Goal: Information Seeking & Learning: Check status

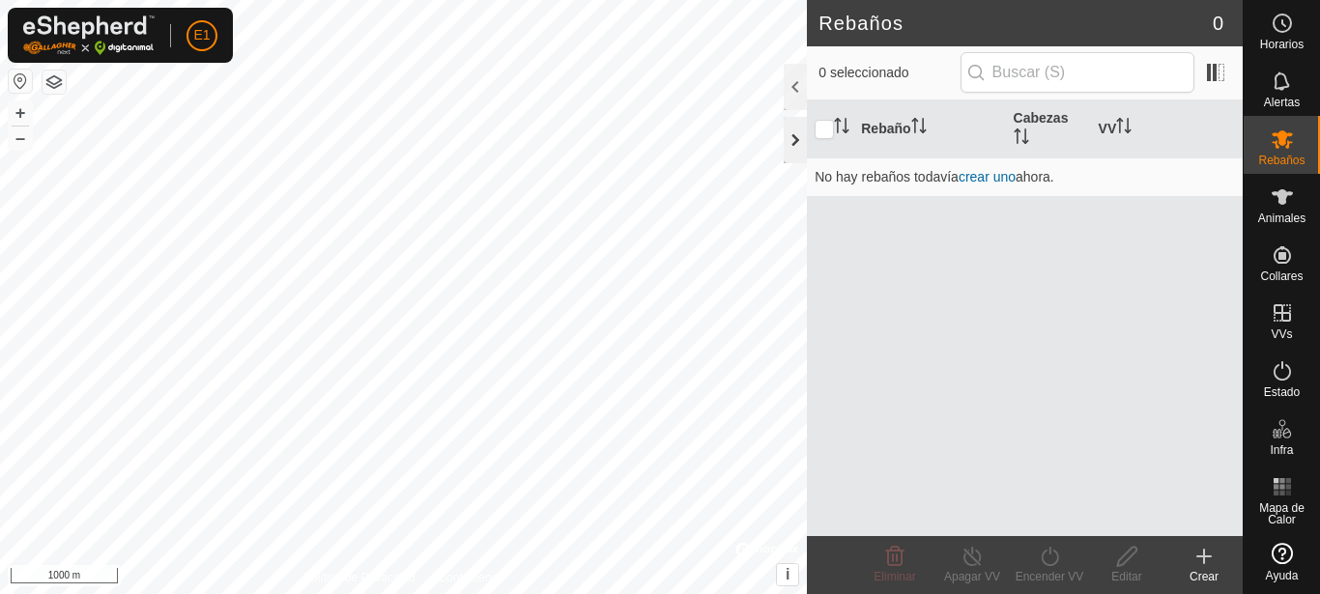
click at [793, 135] on div at bounding box center [795, 140] width 23 height 46
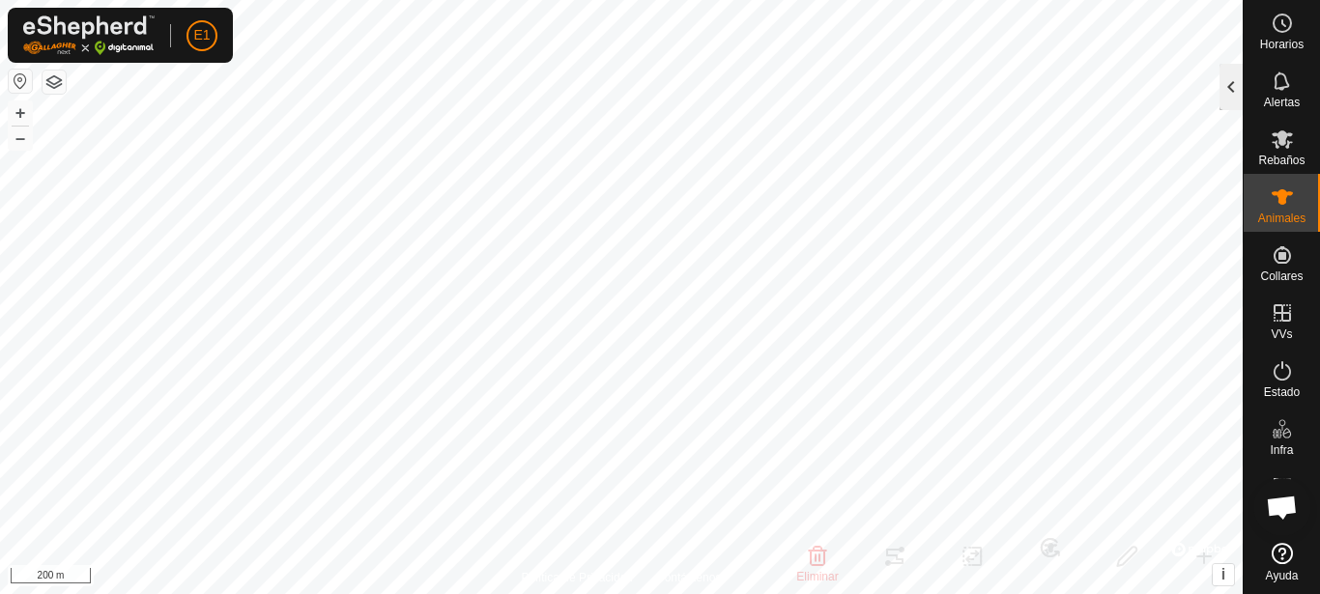
click at [1227, 87] on div at bounding box center [1230, 87] width 23 height 46
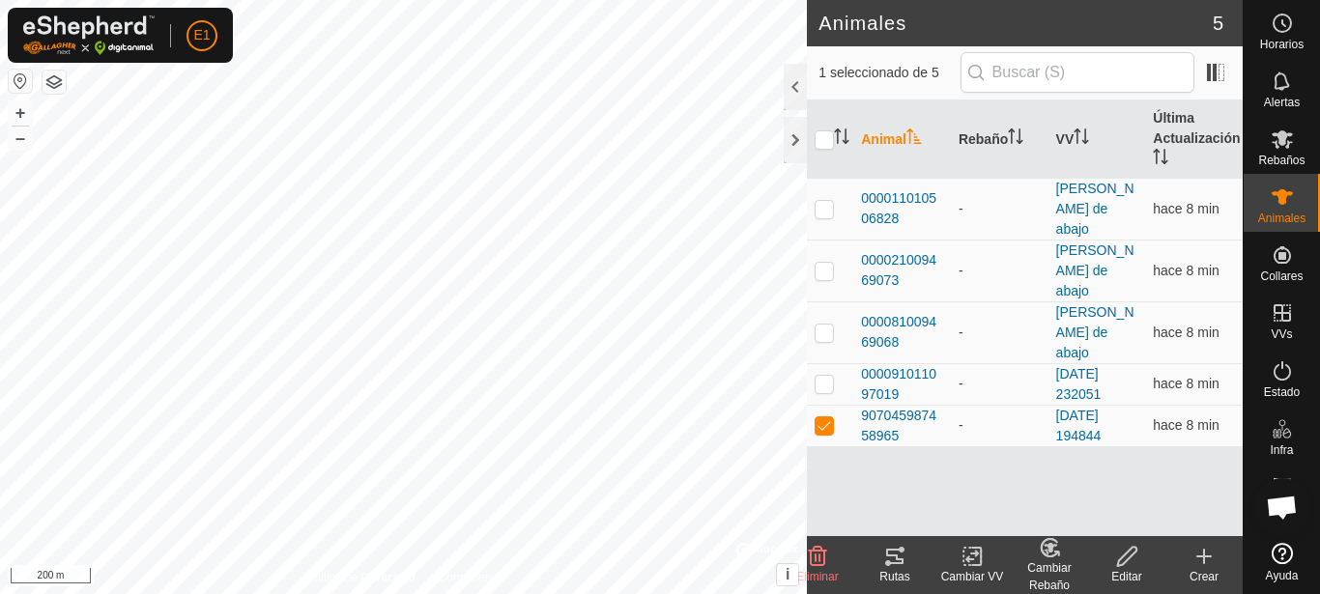
click at [899, 571] on div "Rutas" at bounding box center [894, 576] width 77 height 17
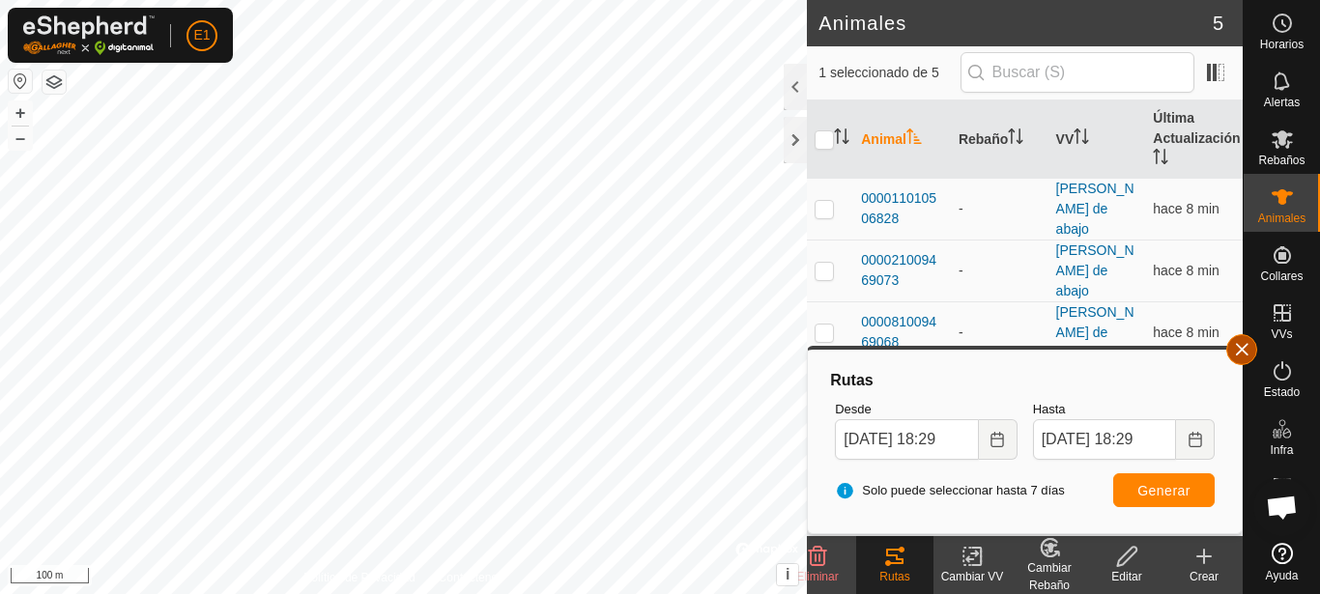
click at [1241, 359] on button "button" at bounding box center [1241, 349] width 31 height 31
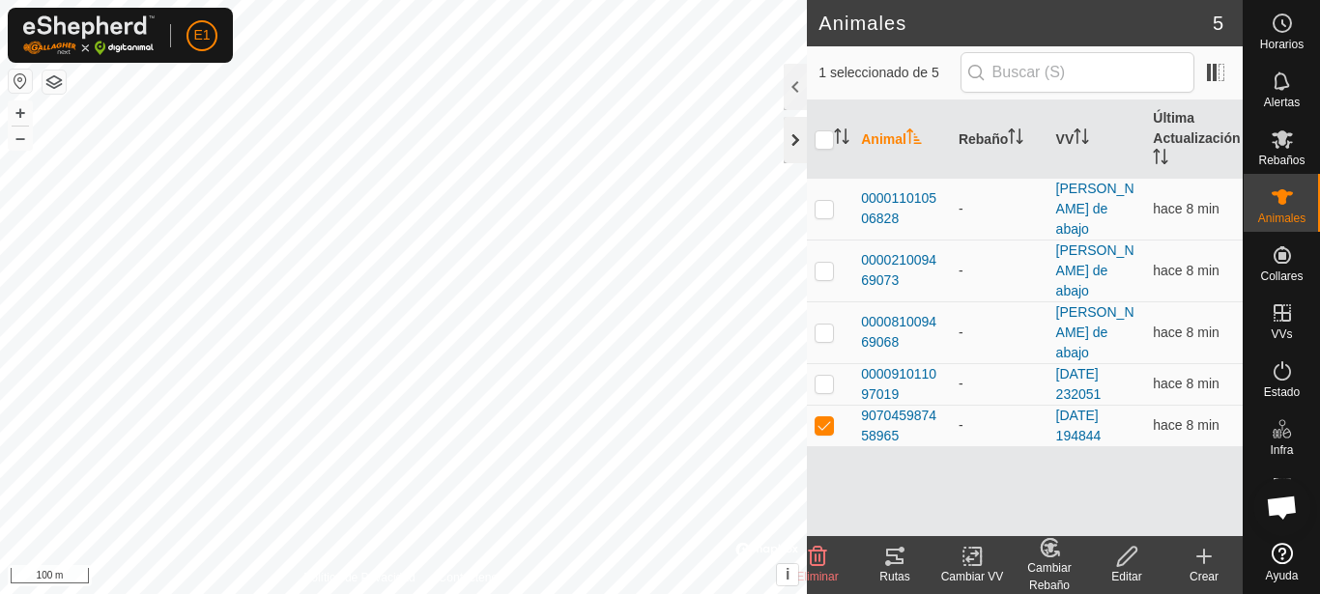
click at [795, 149] on div at bounding box center [795, 140] width 23 height 46
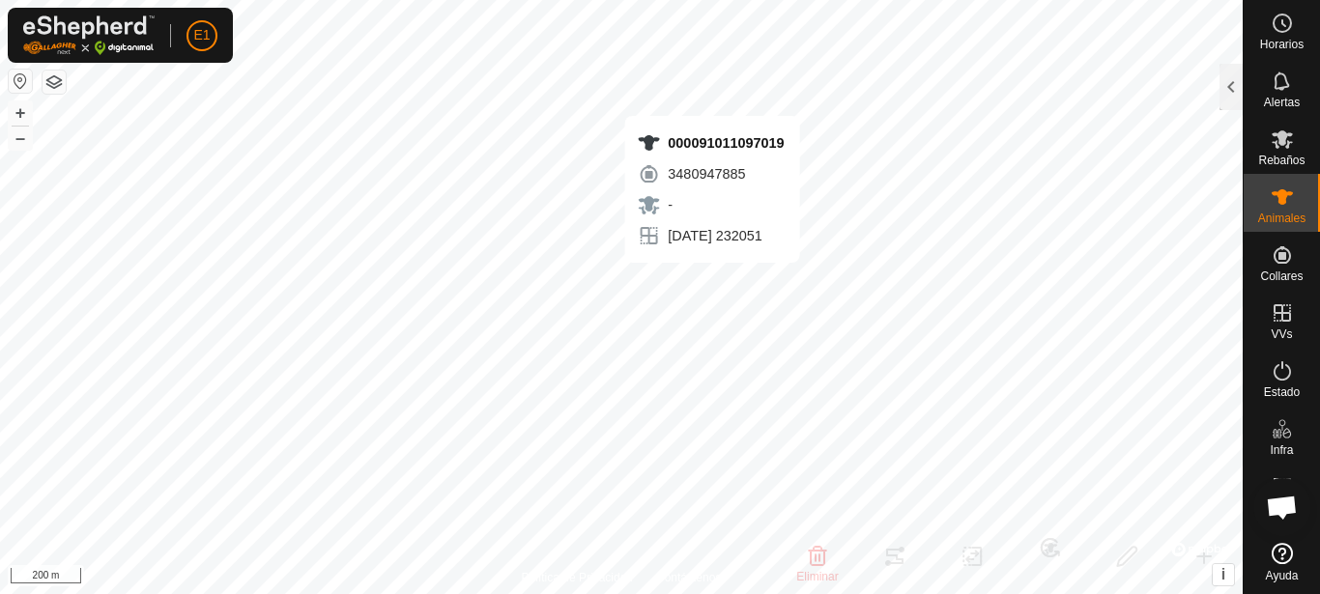
checkbox input "true"
checkbox input "false"
click at [1231, 90] on div at bounding box center [1230, 87] width 23 height 46
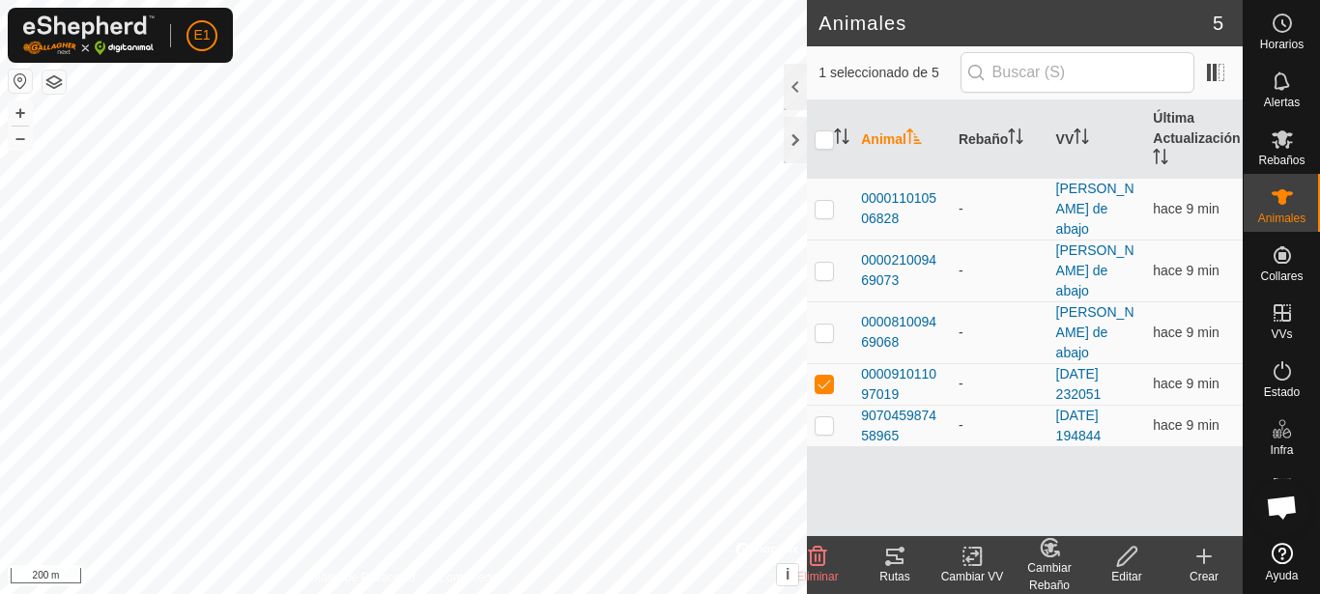
click at [902, 561] on icon at bounding box center [894, 556] width 17 height 15
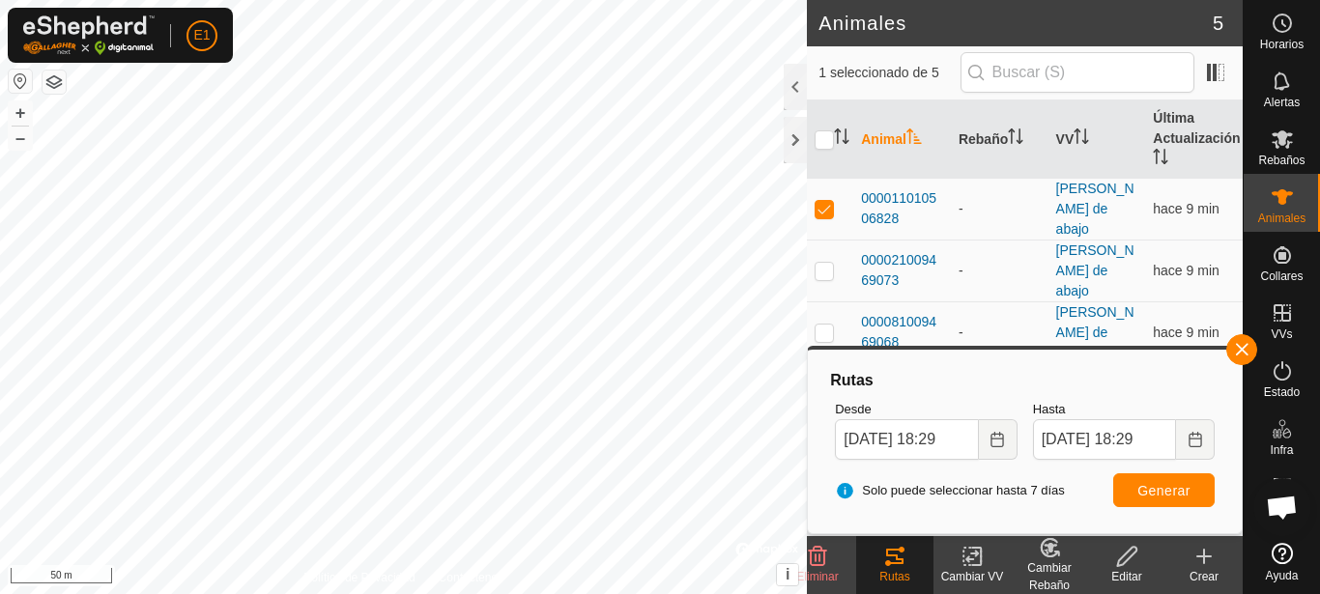
checkbox input "true"
checkbox input "false"
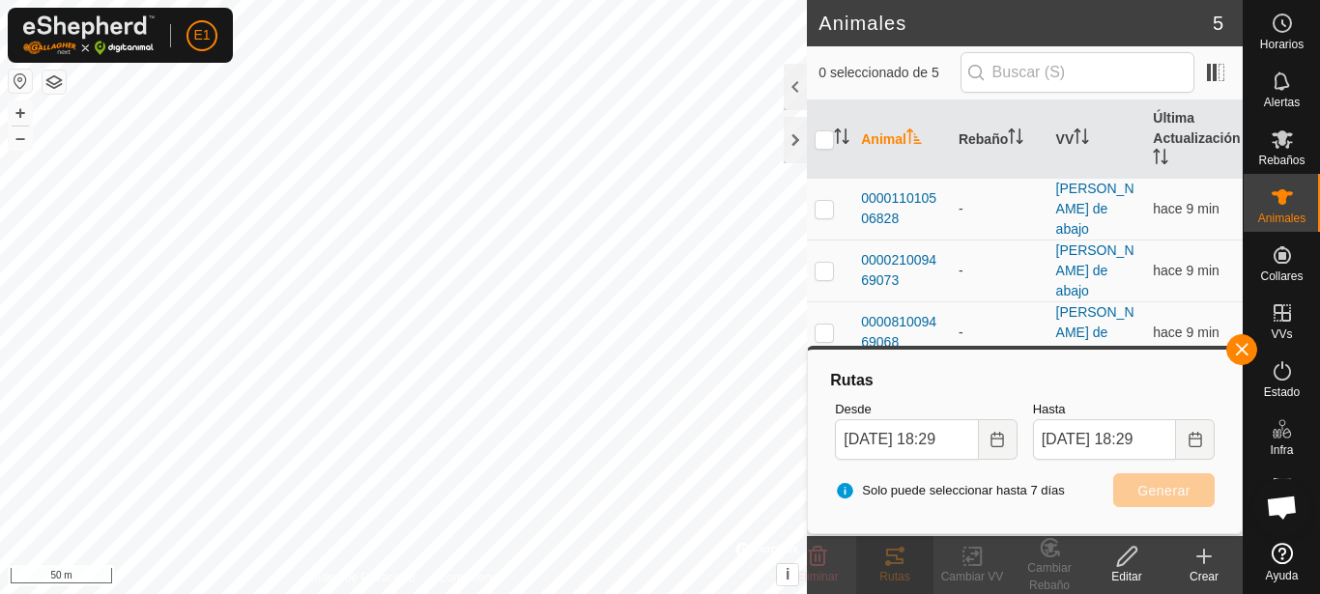
checkbox input "false"
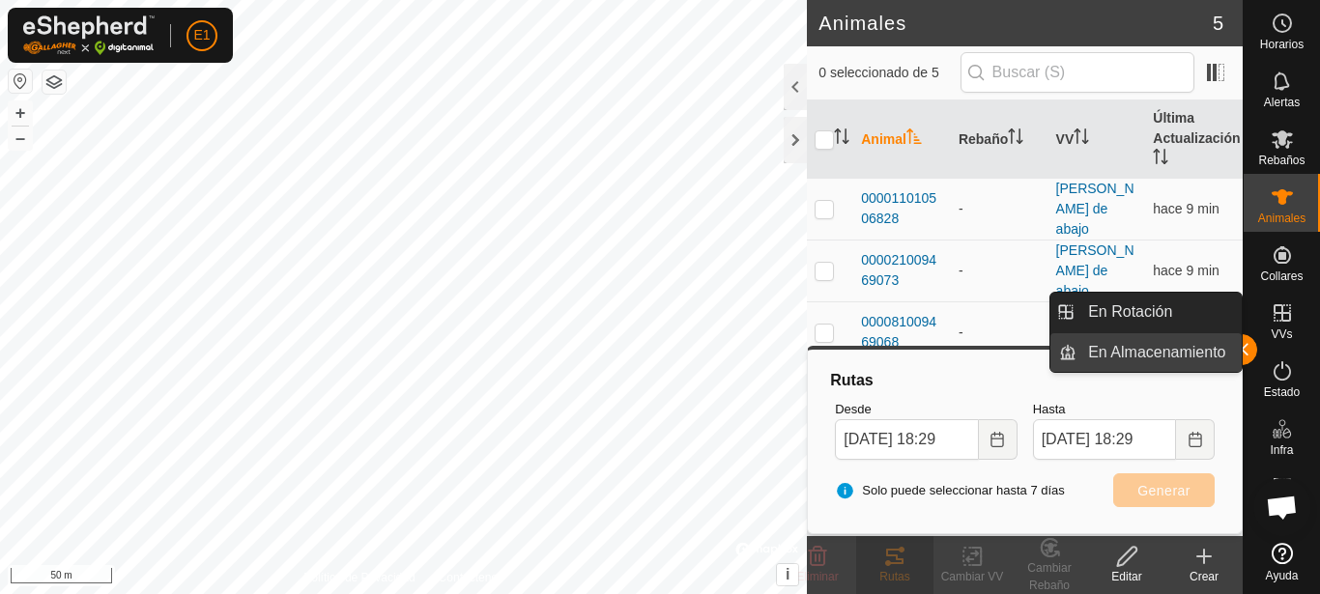
click at [1235, 356] on link "En Almacenamiento" at bounding box center [1158, 352] width 165 height 39
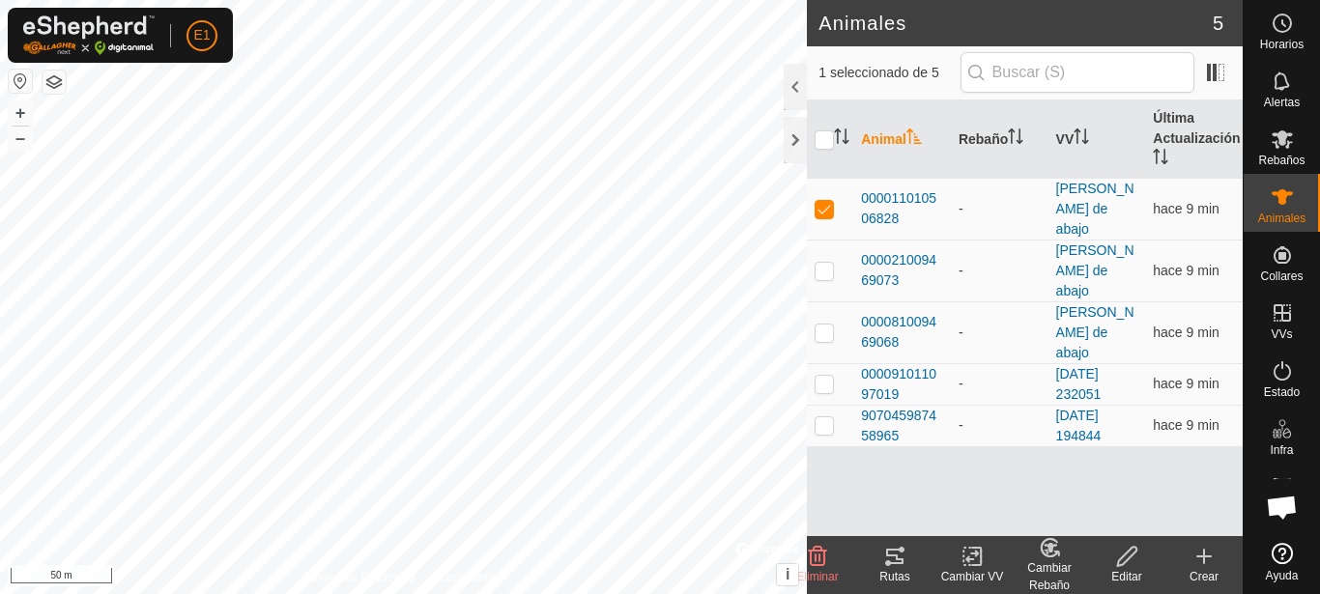
click at [895, 564] on icon at bounding box center [894, 556] width 23 height 23
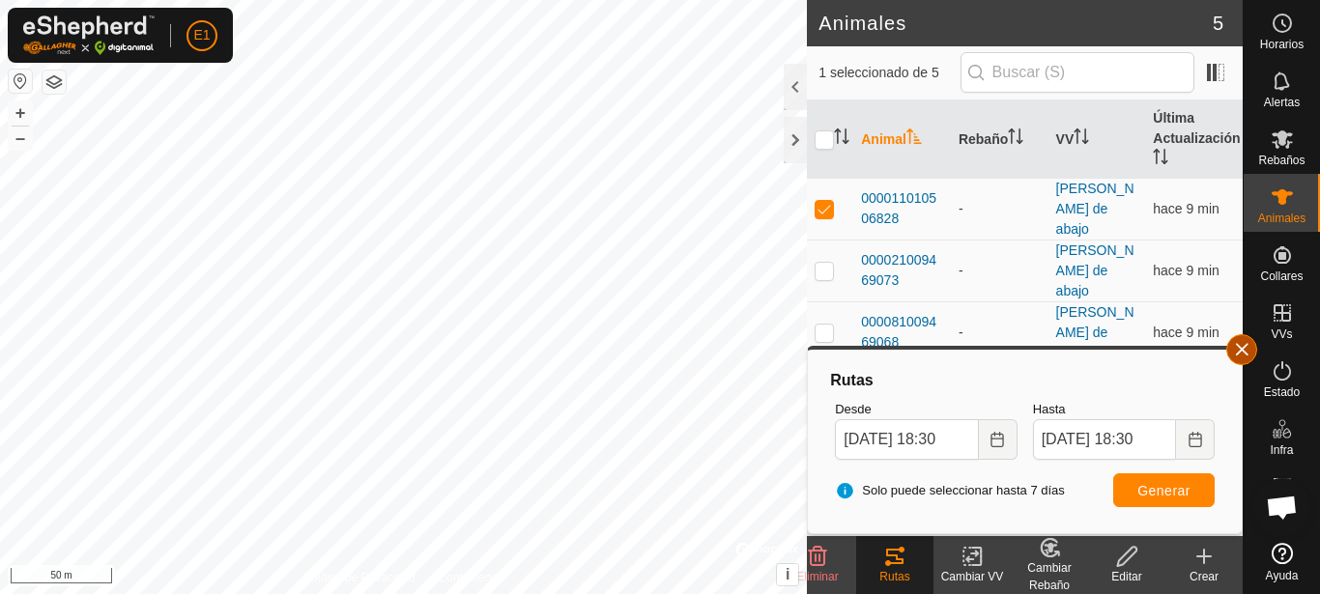
click at [1246, 351] on button "button" at bounding box center [1241, 349] width 31 height 31
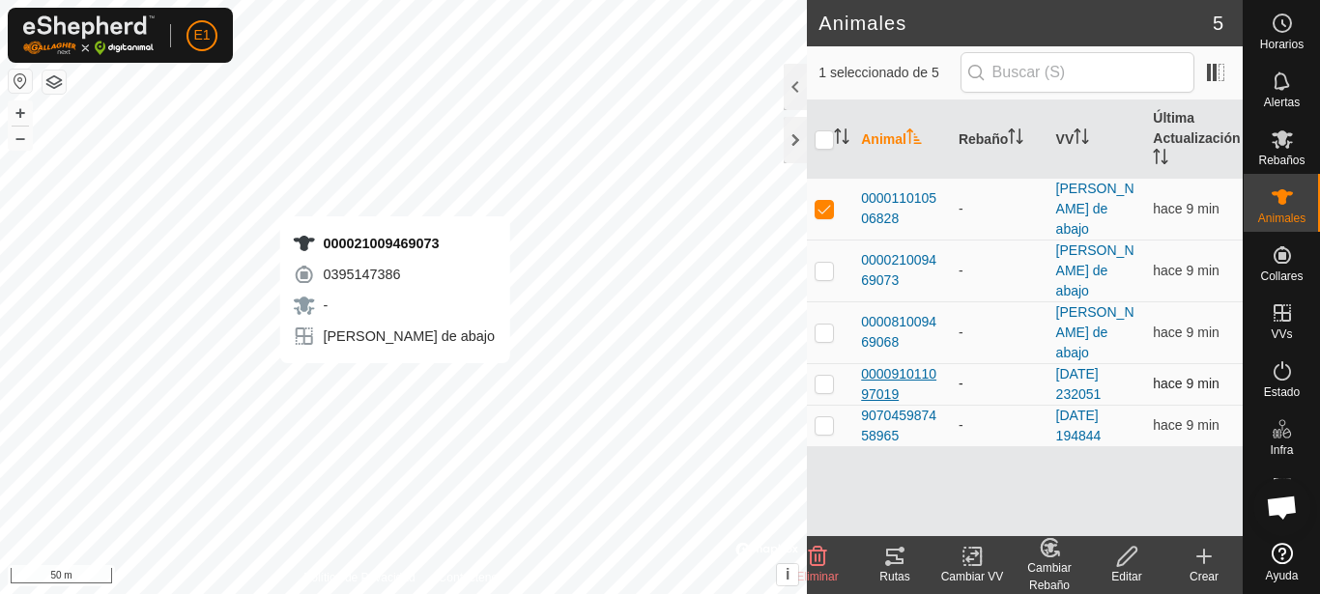
checkbox input "false"
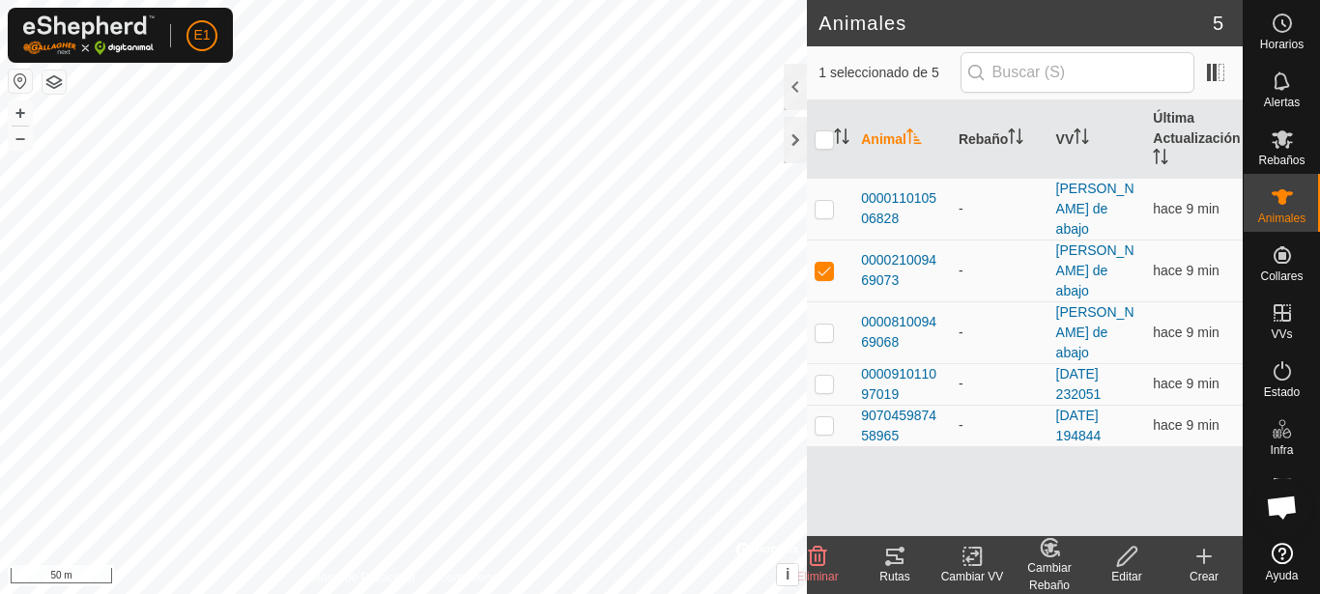
click at [900, 551] on icon at bounding box center [894, 556] width 17 height 15
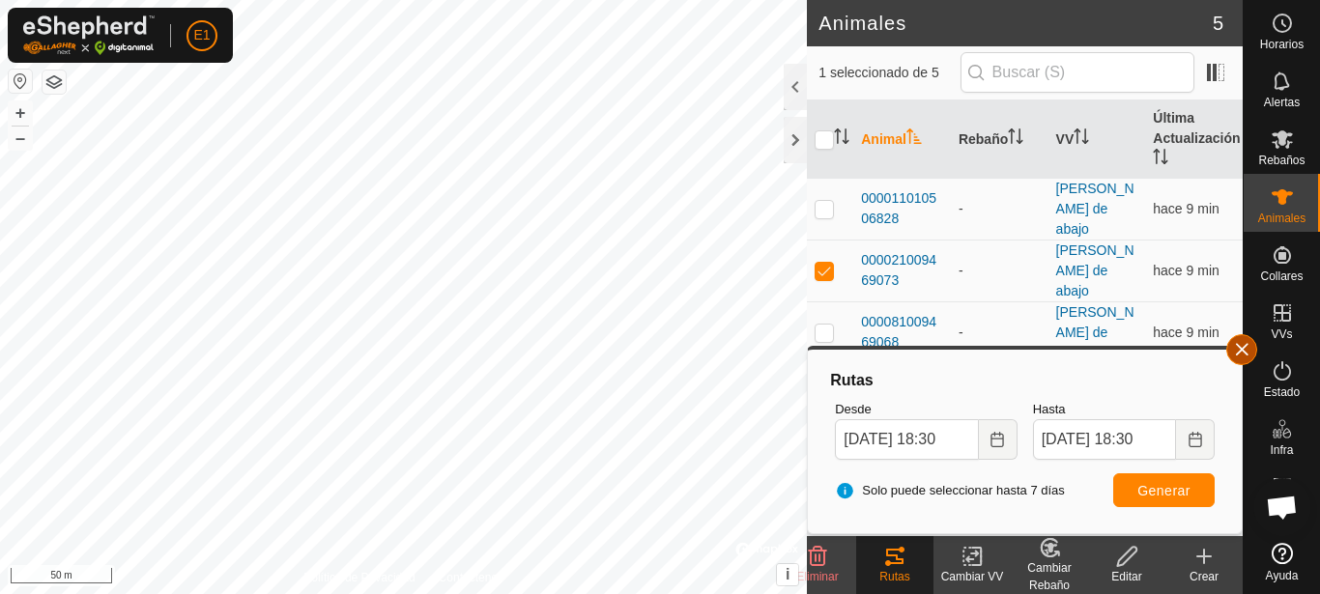
click at [1245, 354] on button "button" at bounding box center [1241, 349] width 31 height 31
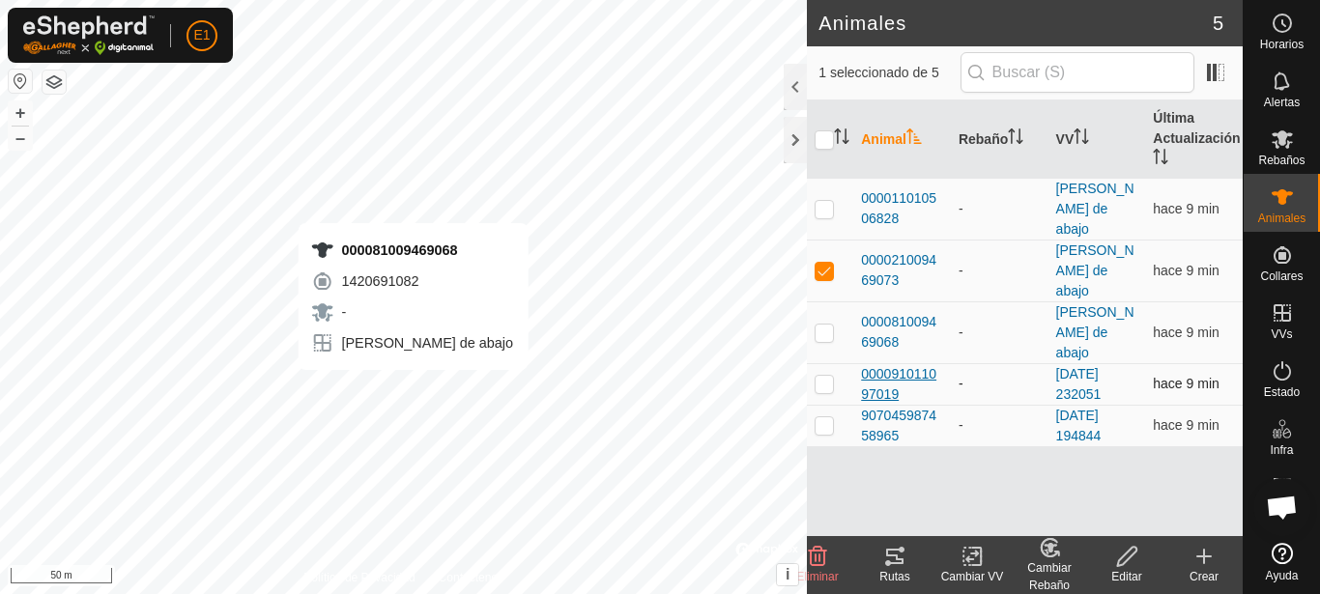
checkbox input "false"
checkbox input "true"
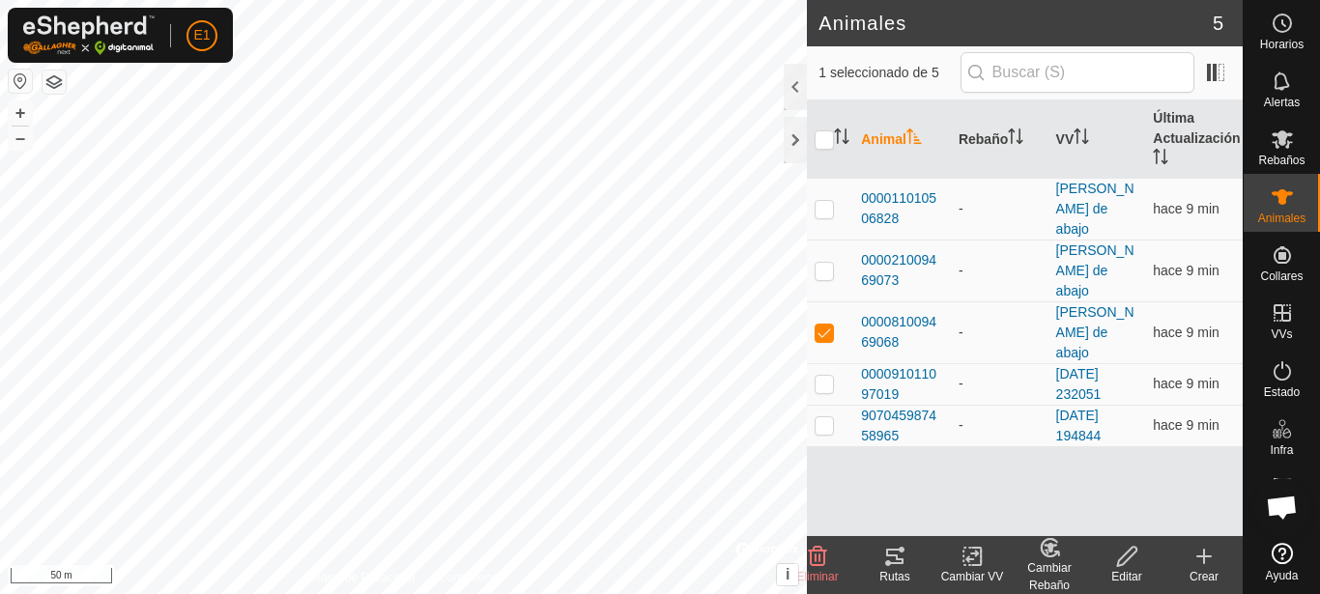
click at [891, 565] on icon at bounding box center [894, 556] width 23 height 23
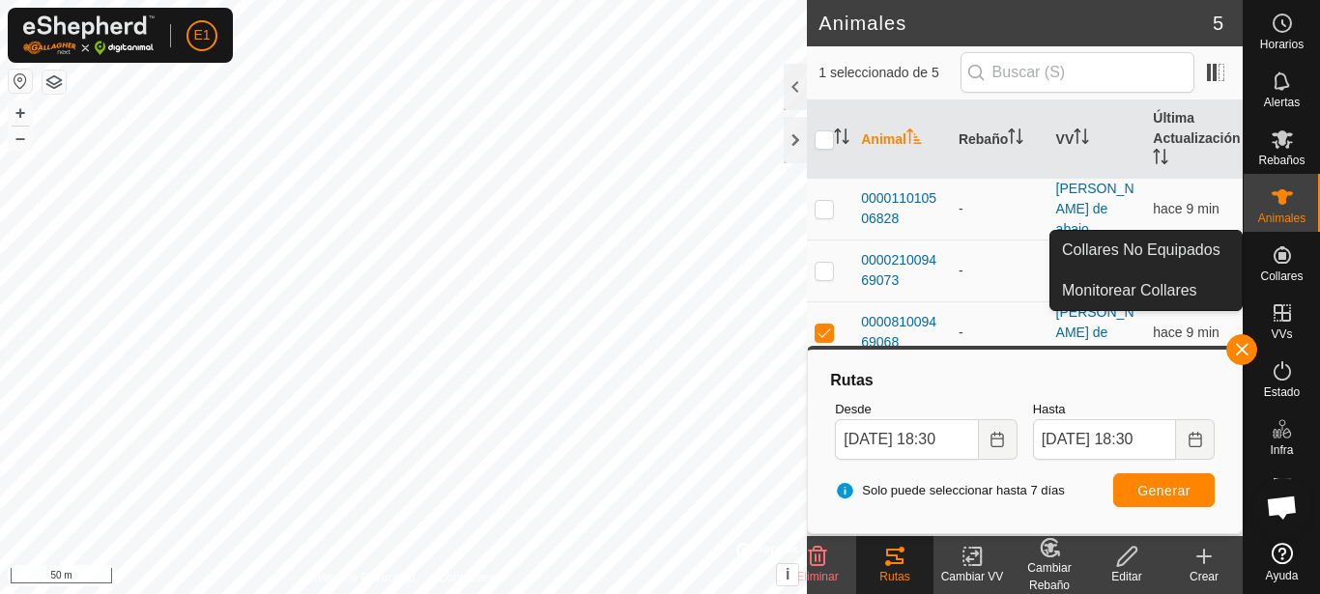
drag, startPoint x: 1303, startPoint y: 247, endPoint x: 1293, endPoint y: 281, distance: 35.4
click at [1293, 281] on div "Collares" at bounding box center [1281, 261] width 76 height 58
click at [1282, 253] on icon at bounding box center [1281, 254] width 17 height 17
click at [1283, 266] on icon at bounding box center [1282, 254] width 23 height 23
click at [1148, 289] on link "Monitorear Collares" at bounding box center [1145, 290] width 191 height 39
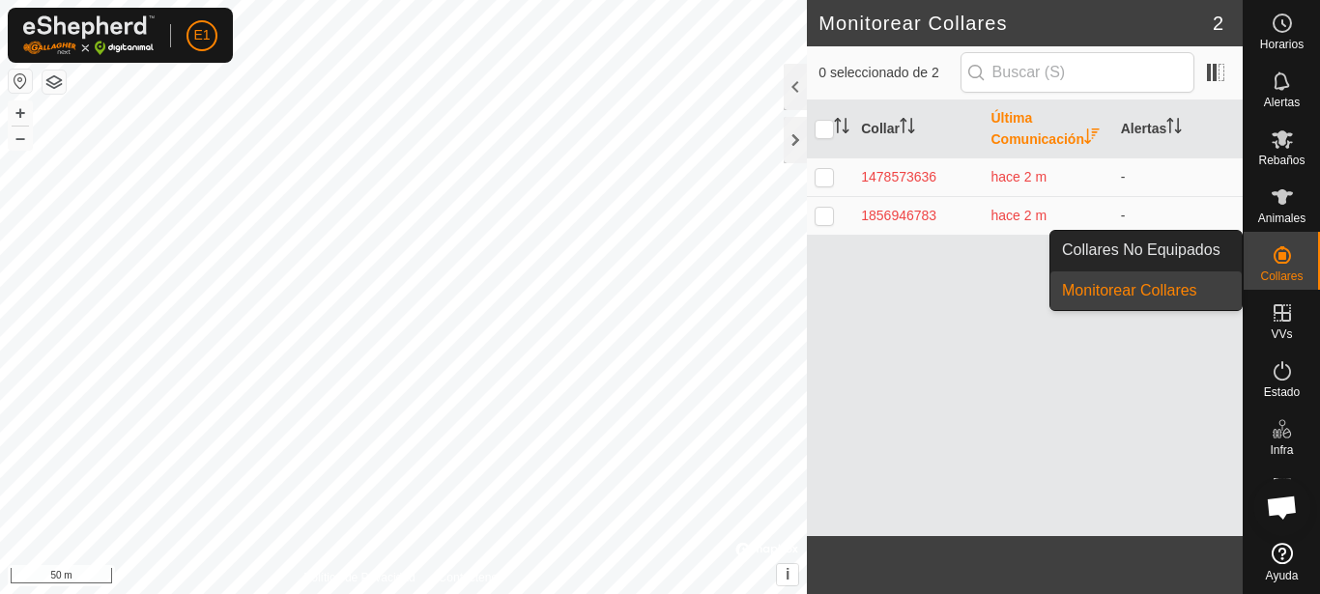
click at [1162, 253] on link "Collares No Equipados" at bounding box center [1145, 250] width 191 height 39
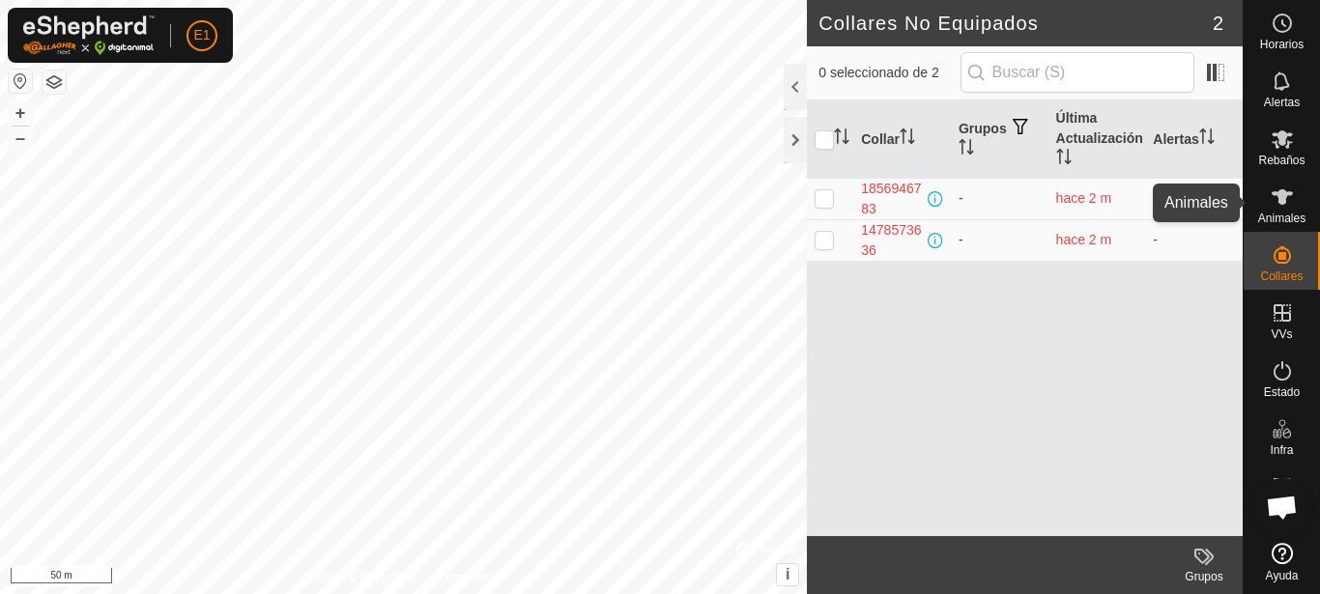
click at [1300, 198] on div "Animales" at bounding box center [1281, 203] width 76 height 58
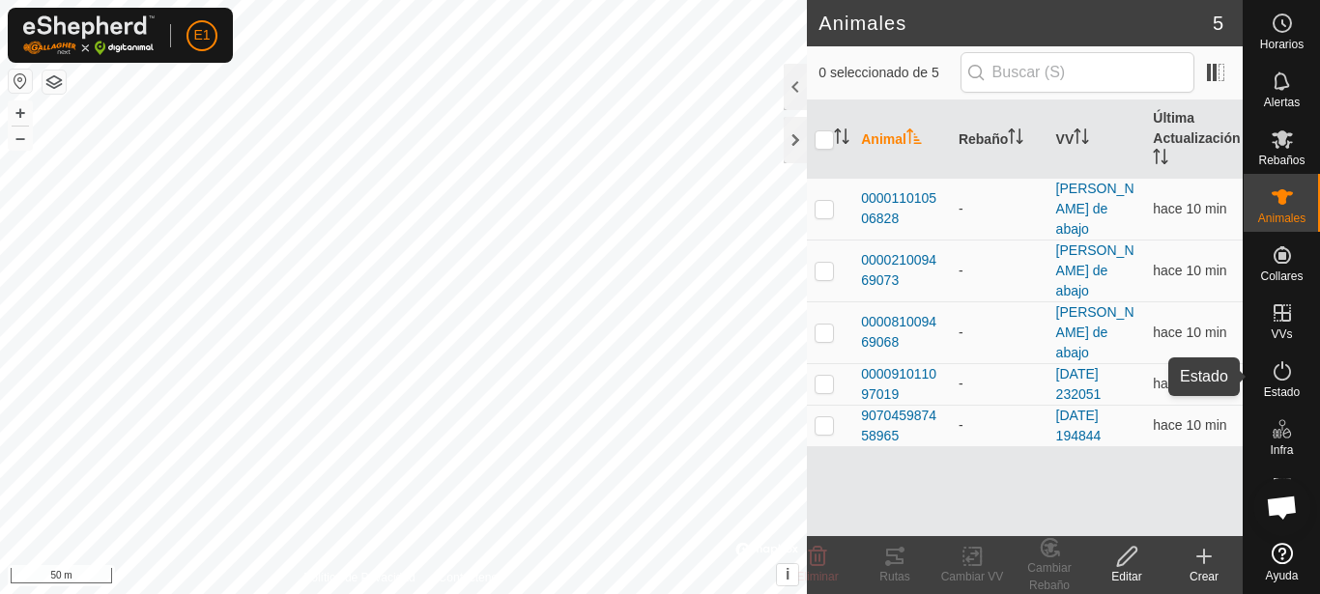
click at [1293, 389] on span "Estado" at bounding box center [1282, 392] width 36 height 12
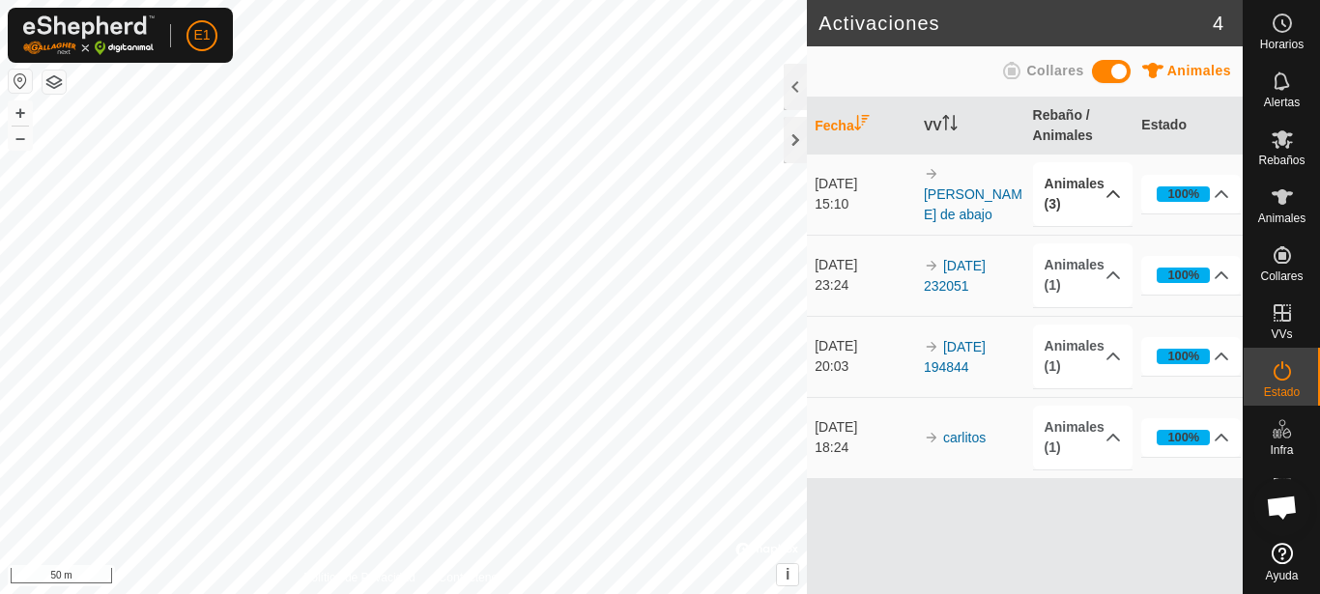
click at [1116, 191] on p-accordion-header "Animales (3)" at bounding box center [1083, 194] width 100 height 64
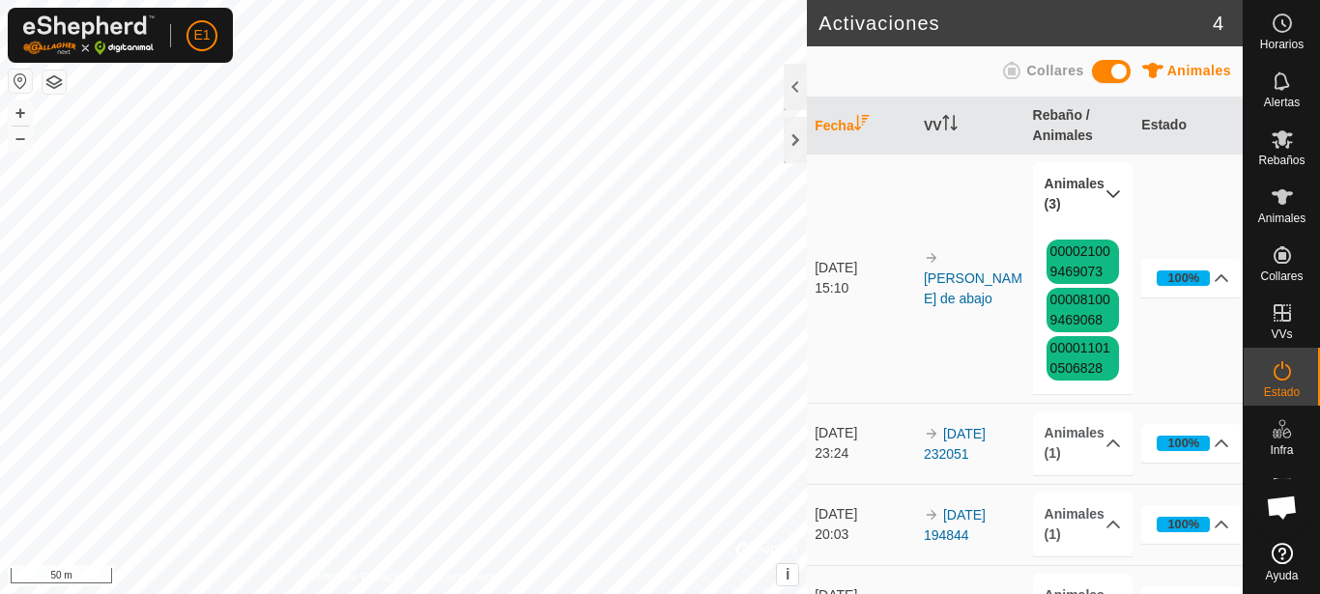
click at [1101, 193] on p-accordion-header "Animales (3)" at bounding box center [1083, 194] width 100 height 64
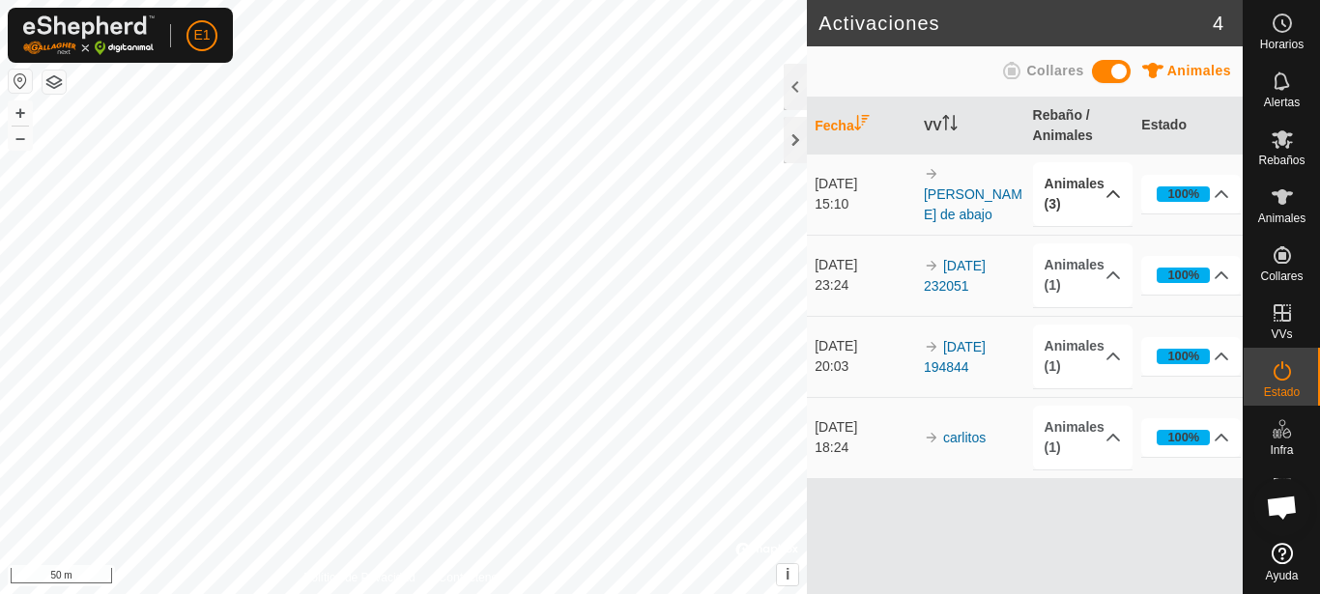
click at [1099, 71] on span at bounding box center [1111, 71] width 39 height 23
click at [1111, 191] on p-accordion-header "Collares (3)" at bounding box center [1083, 194] width 100 height 64
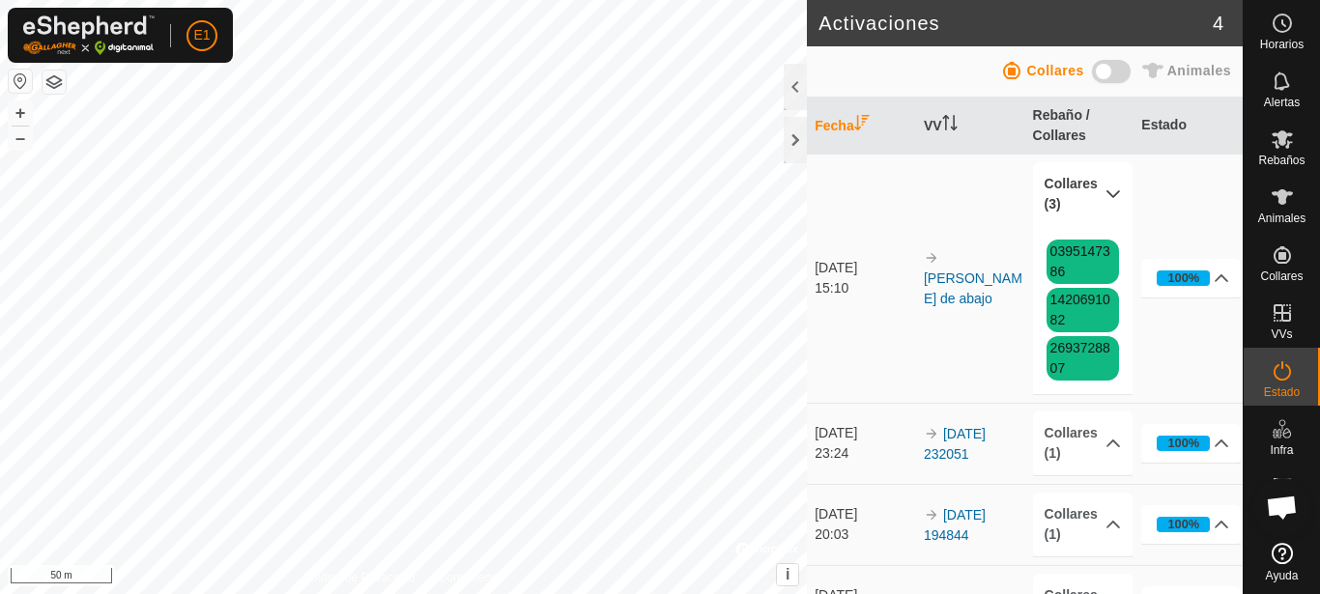
click at [1111, 191] on p-accordion-header "Collares (3)" at bounding box center [1083, 194] width 100 height 64
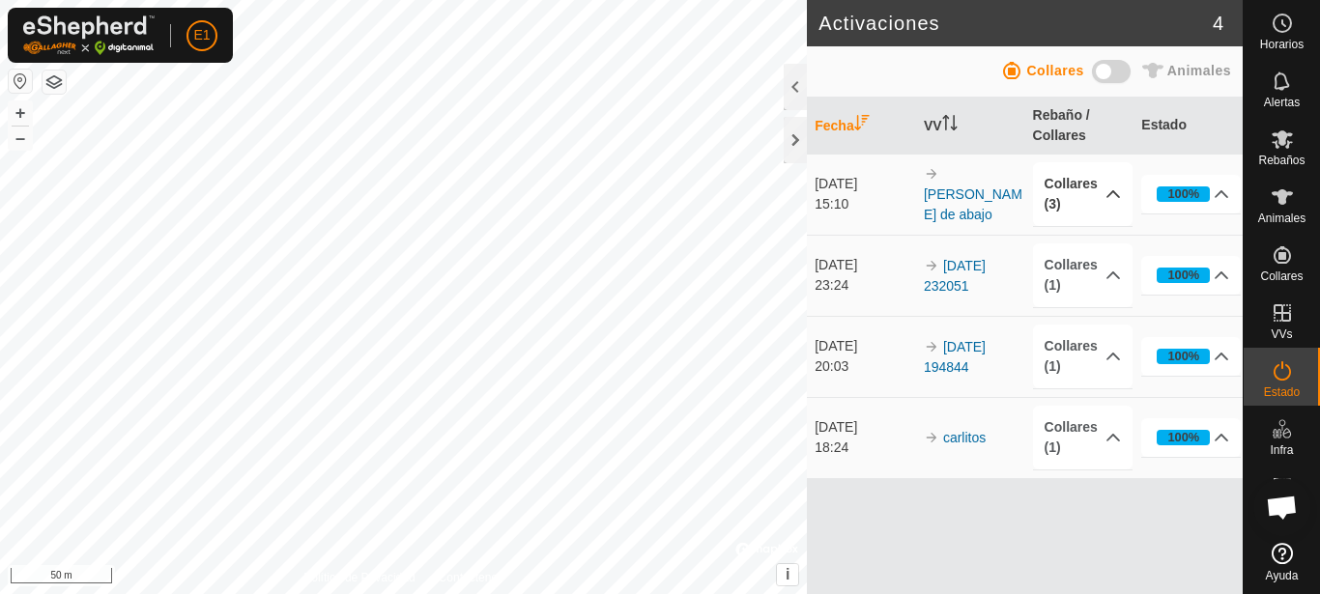
click at [1112, 72] on span at bounding box center [1111, 71] width 39 height 23
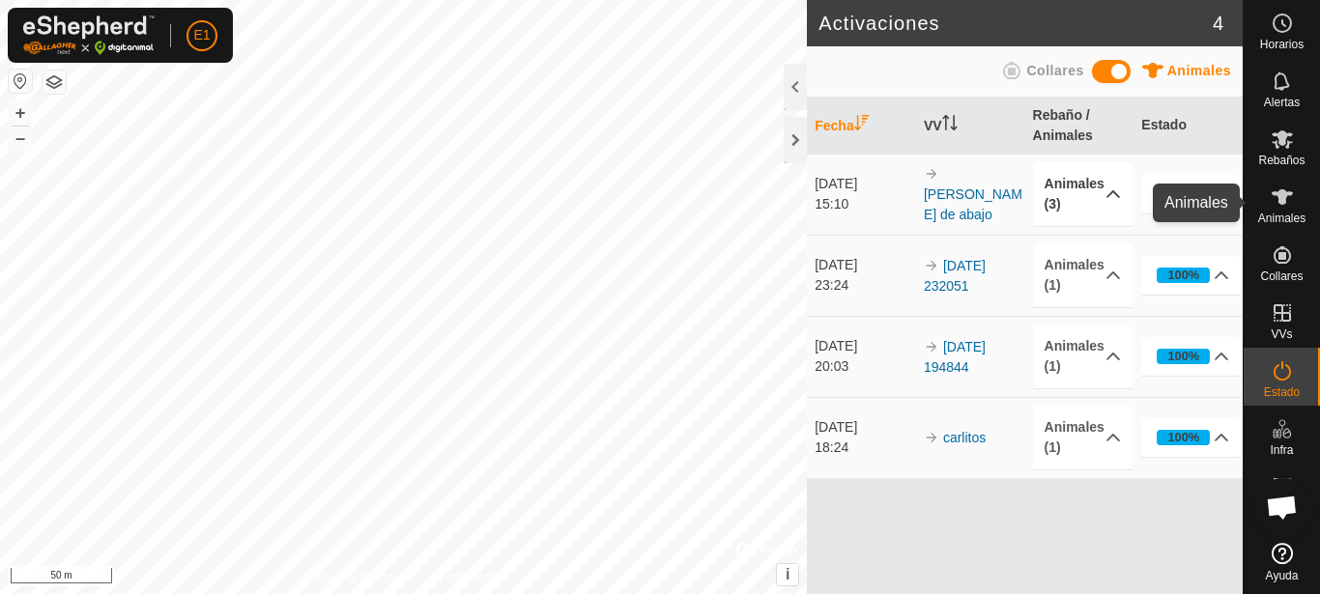
click at [1300, 203] on div "Animales" at bounding box center [1281, 203] width 76 height 58
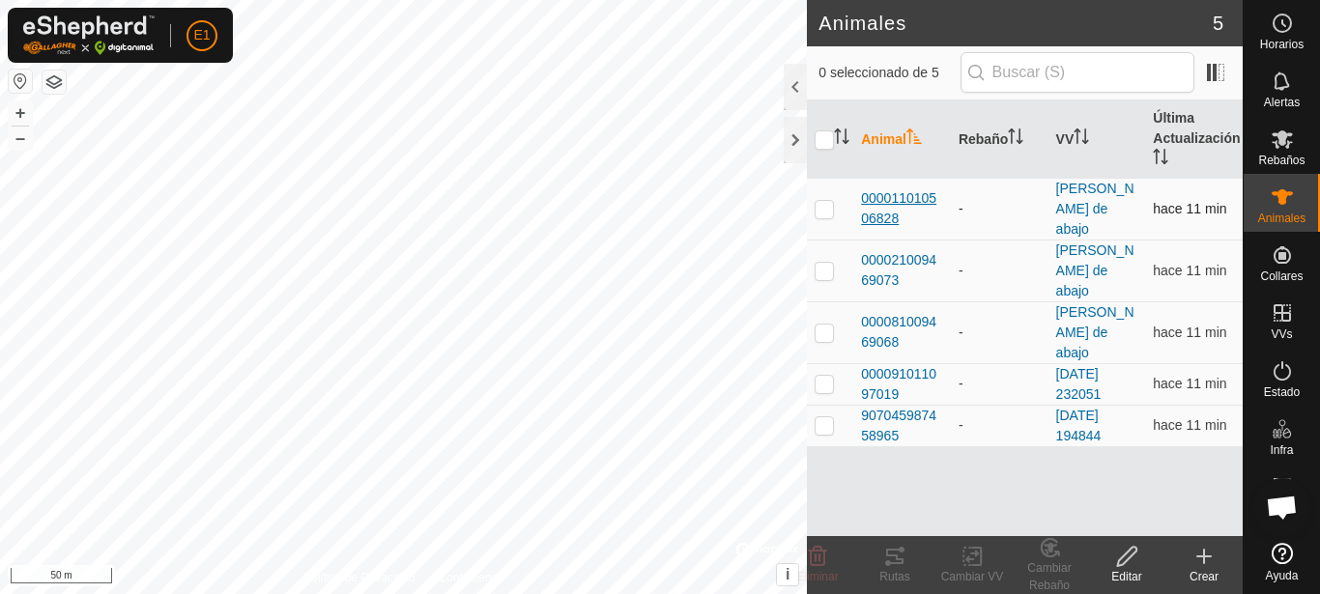
click at [908, 188] on span "000011010506828" at bounding box center [902, 208] width 82 height 41
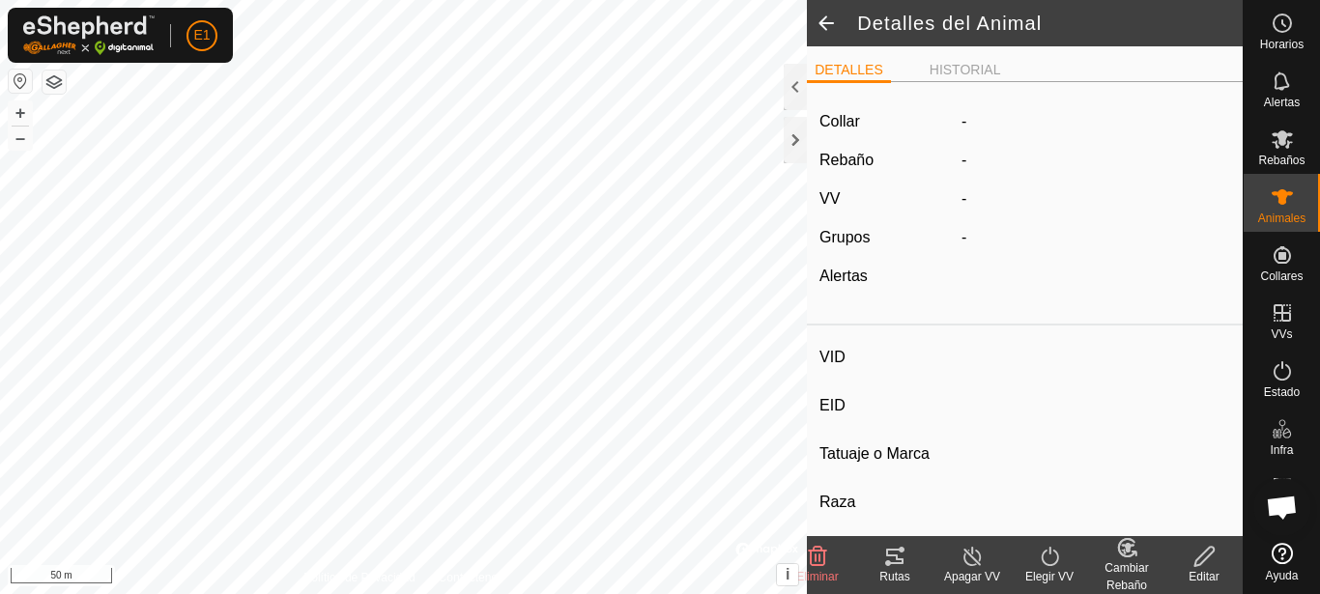
type input "-"
type input "000011010506828"
type input "-"
type input "Cruzada"
type input "-"
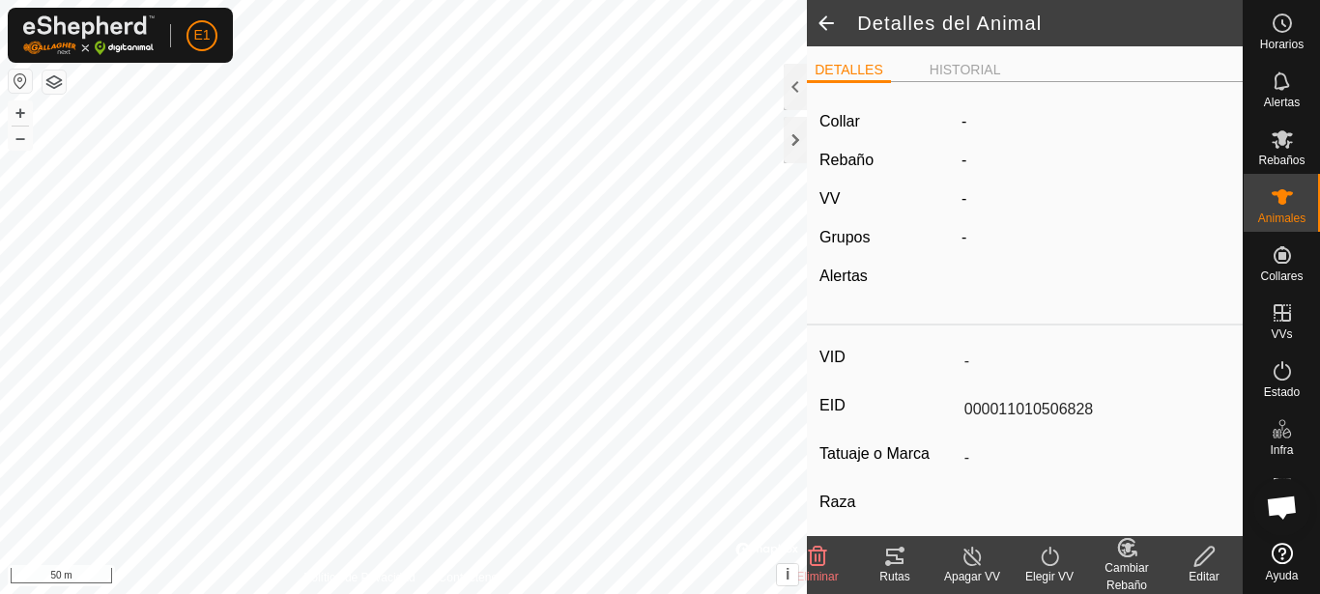
type input "Preñada"
type input "0 kg"
type input "-"
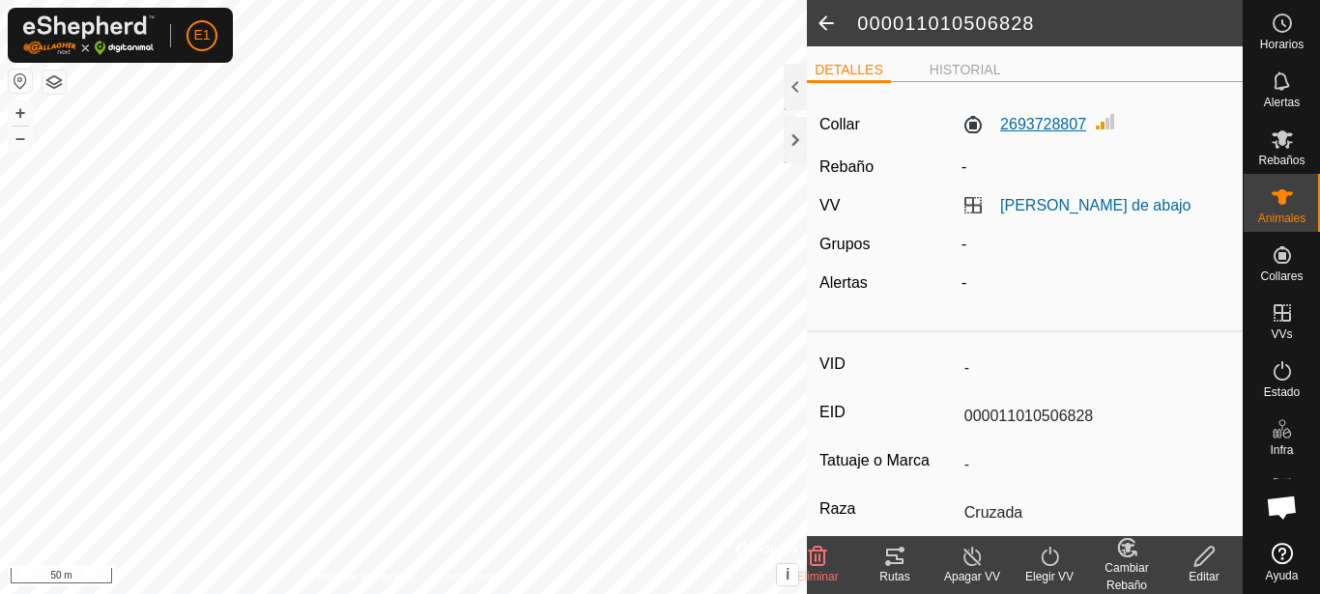
click at [1031, 125] on label "2693728807" at bounding box center [1023, 124] width 125 height 23
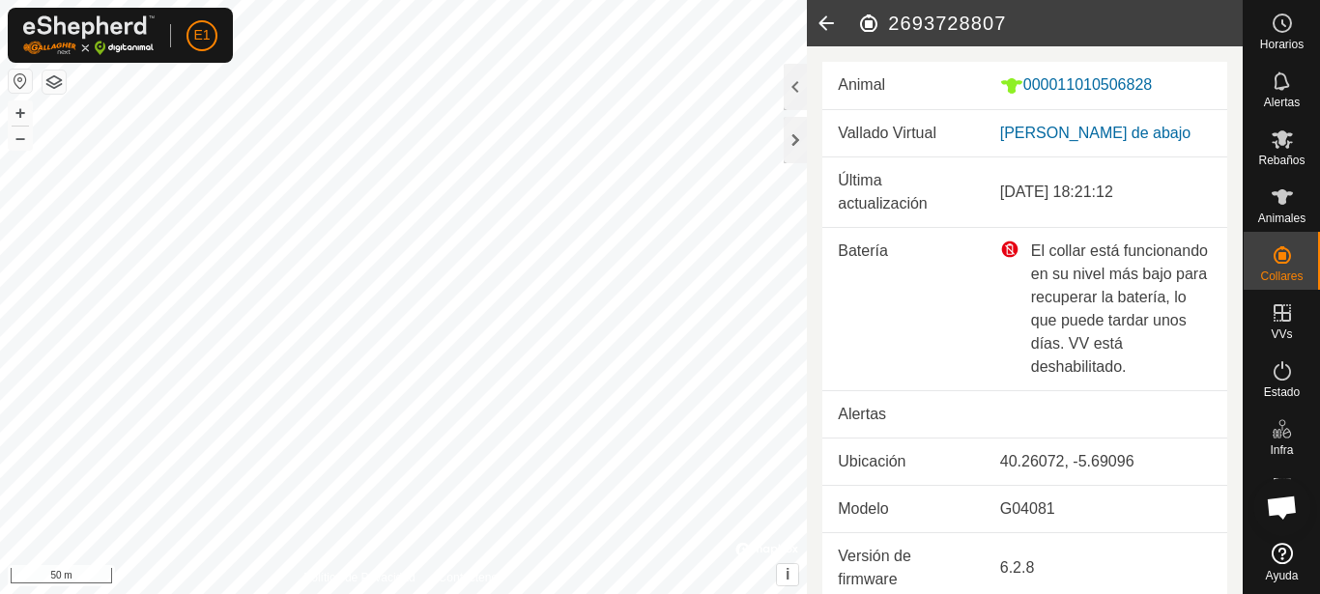
drag, startPoint x: 1225, startPoint y: 239, endPoint x: 1229, endPoint y: 168, distance: 70.6
click at [1229, 168] on div "Animal 000011010506828 Vallado Virtual [PERSON_NAME] de abajo Última actualizac…" at bounding box center [1025, 320] width 436 height 548
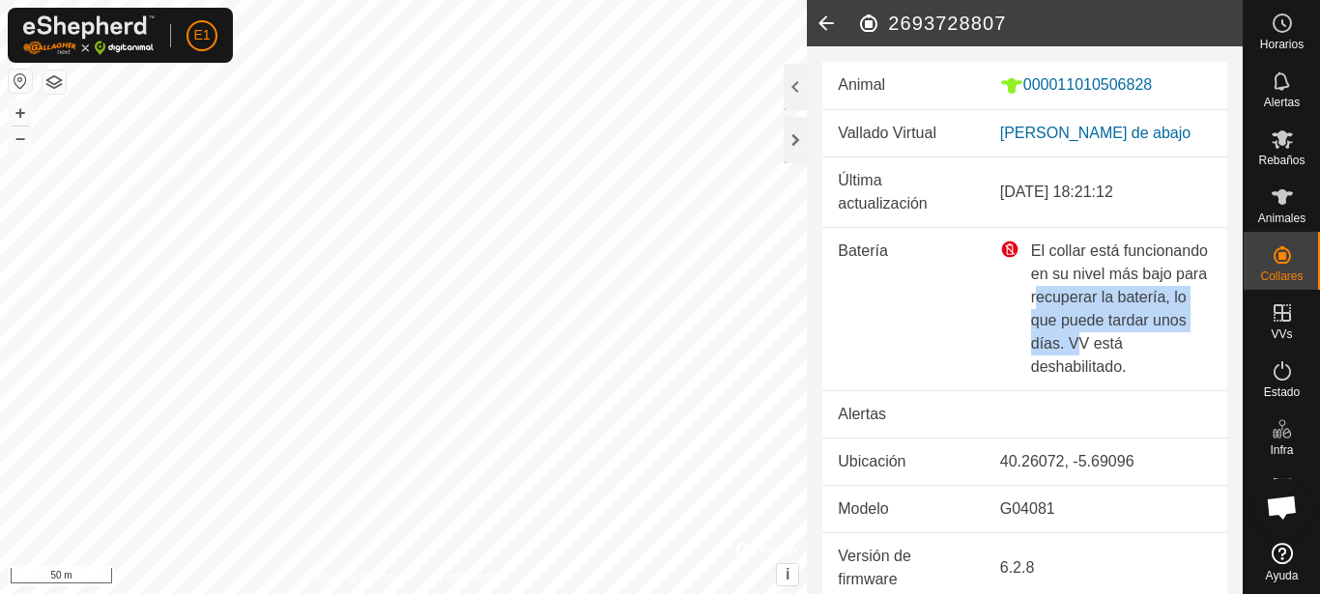
drag, startPoint x: 1135, startPoint y: 295, endPoint x: 1158, endPoint y: 347, distance: 57.1
click at [1158, 347] on div "El collar está funcionando en su nivel más bajo para recuperar la batería, lo q…" at bounding box center [1106, 309] width 212 height 139
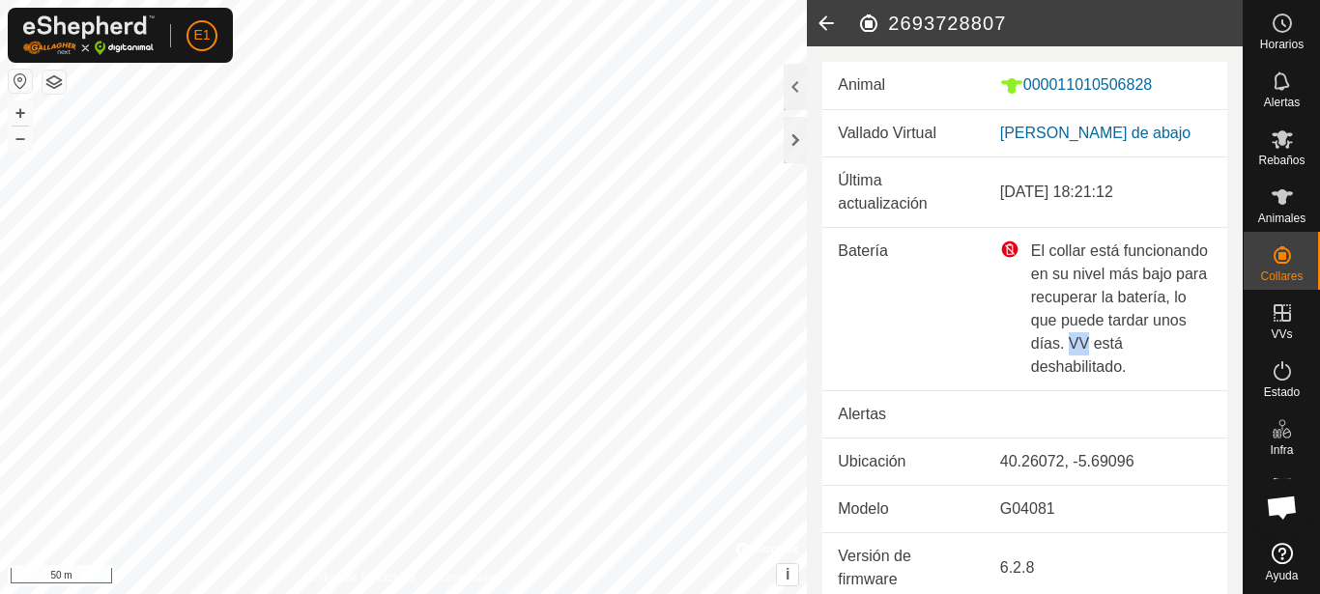
click at [1158, 347] on div "El collar está funcionando en su nivel más bajo para recuperar la batería, lo q…" at bounding box center [1106, 309] width 212 height 139
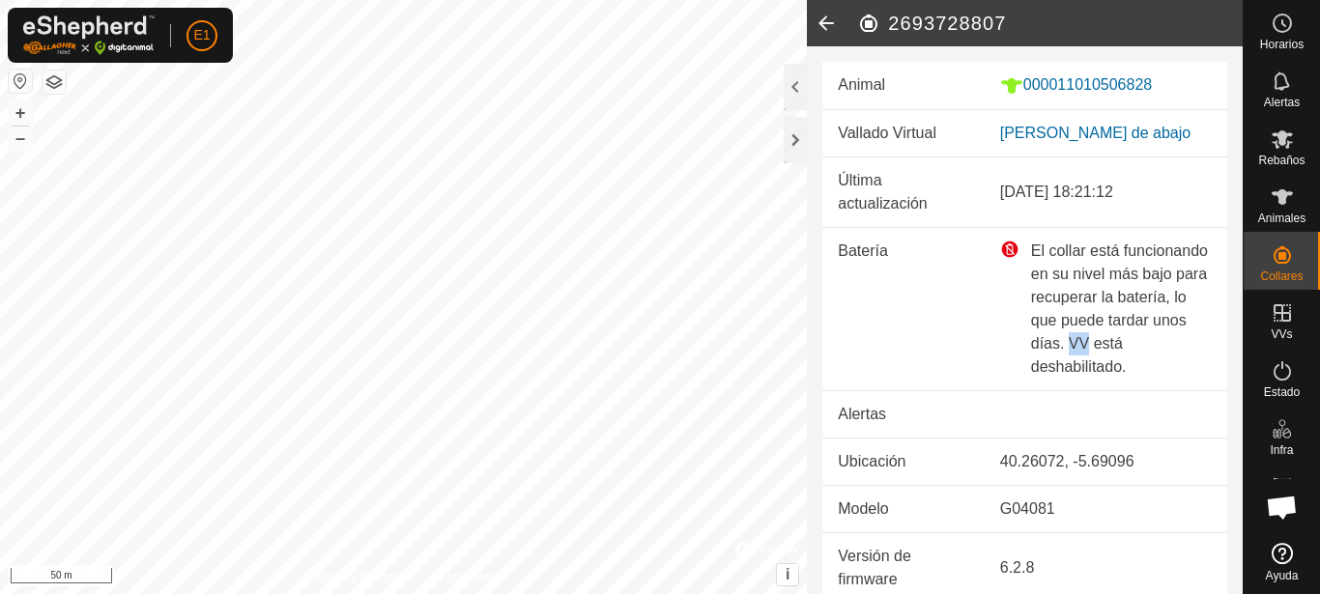
click at [1158, 347] on div "El collar está funcionando en su nivel más bajo para recuperar la batería, lo q…" at bounding box center [1106, 309] width 212 height 139
click at [820, 14] on icon at bounding box center [826, 23] width 39 height 46
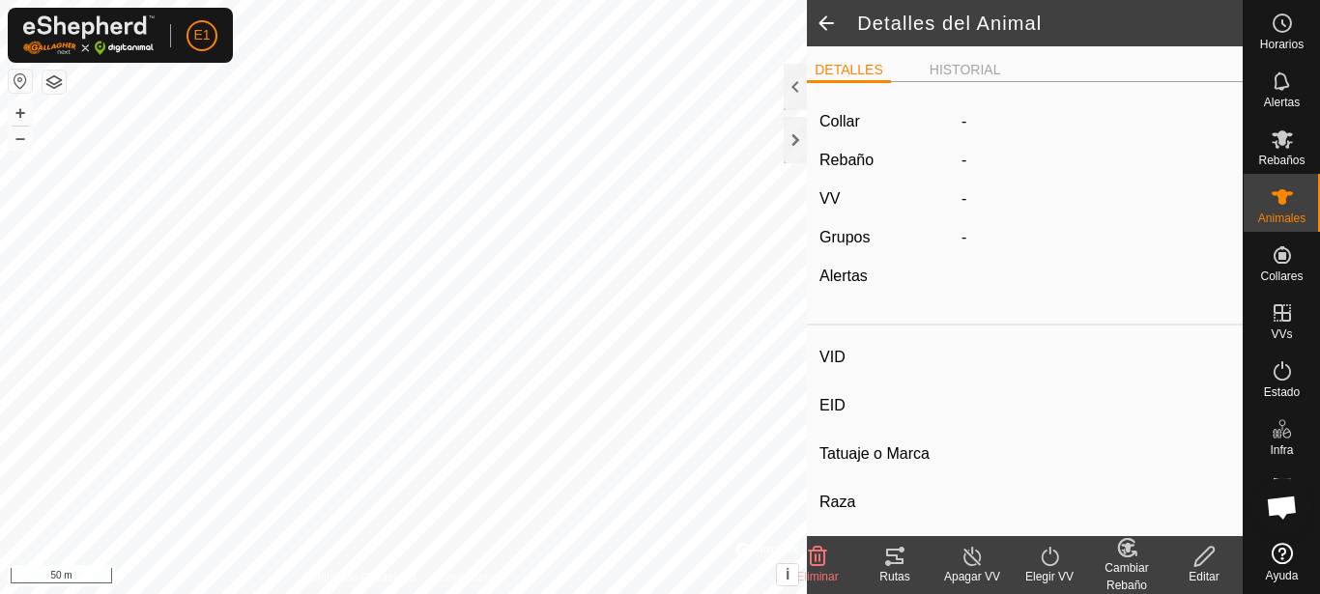
type input "-"
type input "000011010506828"
type input "-"
type input "Cruzada"
type input "-"
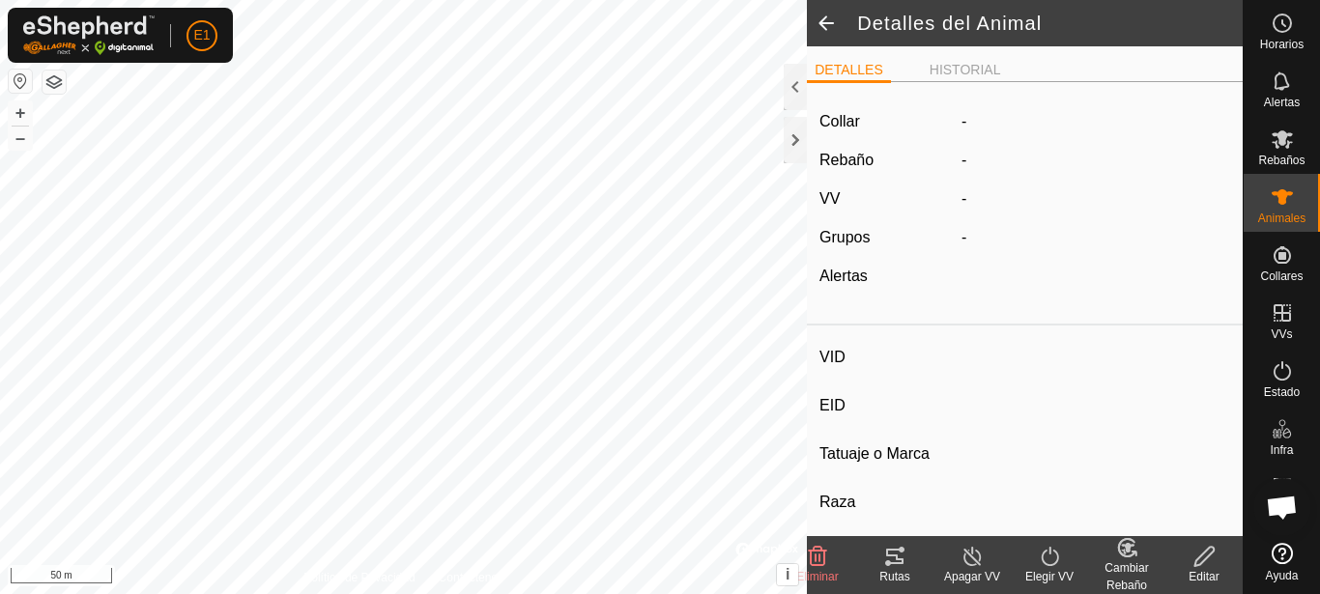
type input "Preñada"
type input "0 kg"
type input "-"
